Goal: Task Accomplishment & Management: Manage account settings

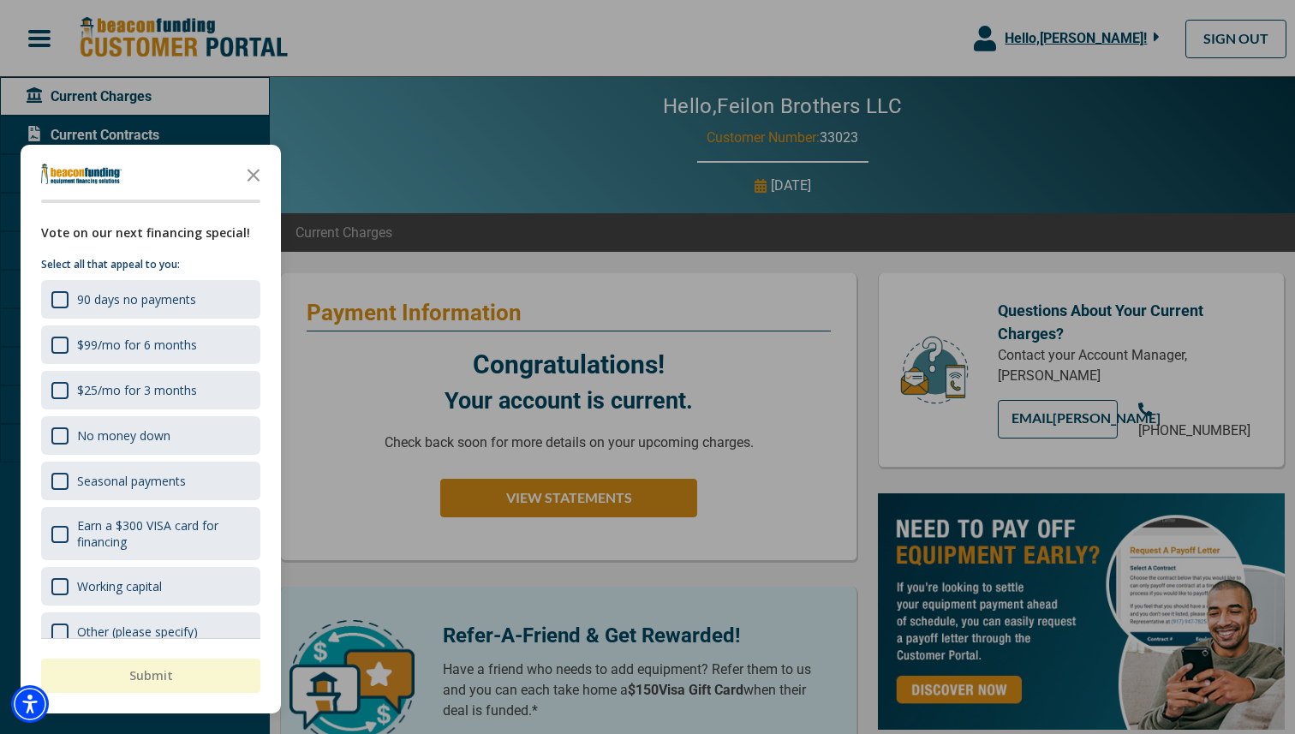
click at [442, 288] on div at bounding box center [647, 367] width 1295 height 734
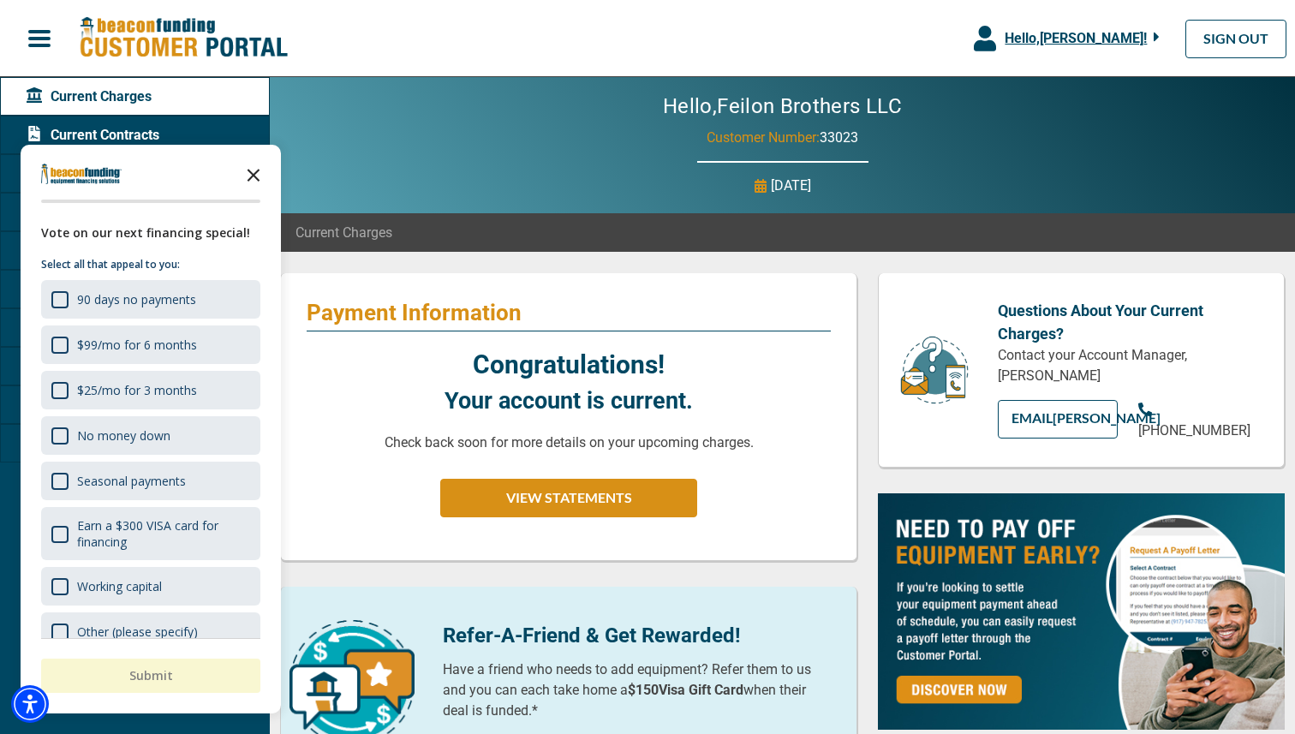
click at [266, 170] on icon "Close the survey" at bounding box center [253, 174] width 34 height 34
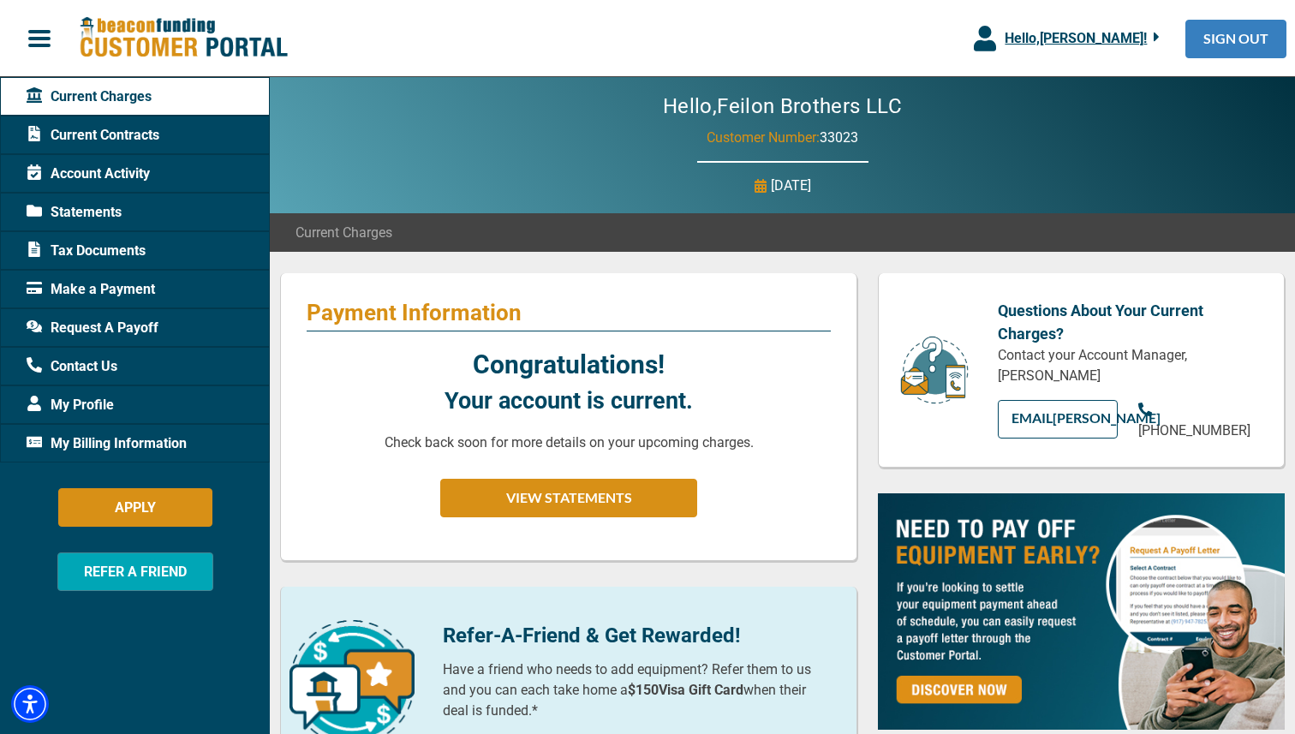
click at [1197, 38] on link "SIGN OUT" at bounding box center [1236, 39] width 101 height 39
click at [1242, 48] on link "SIGN OUT" at bounding box center [1236, 39] width 101 height 39
